Goal: Transaction & Acquisition: Book appointment/travel/reservation

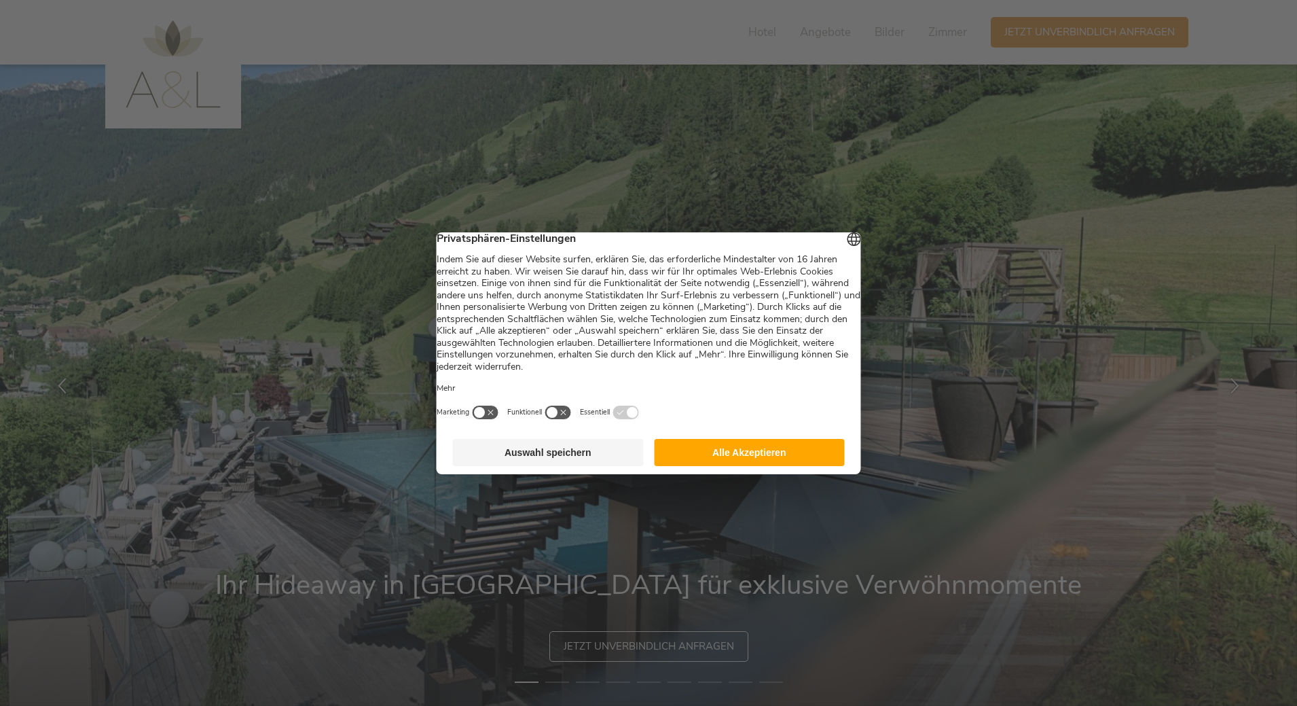
click at [787, 465] on button "Alle Akzeptieren" at bounding box center [749, 452] width 191 height 27
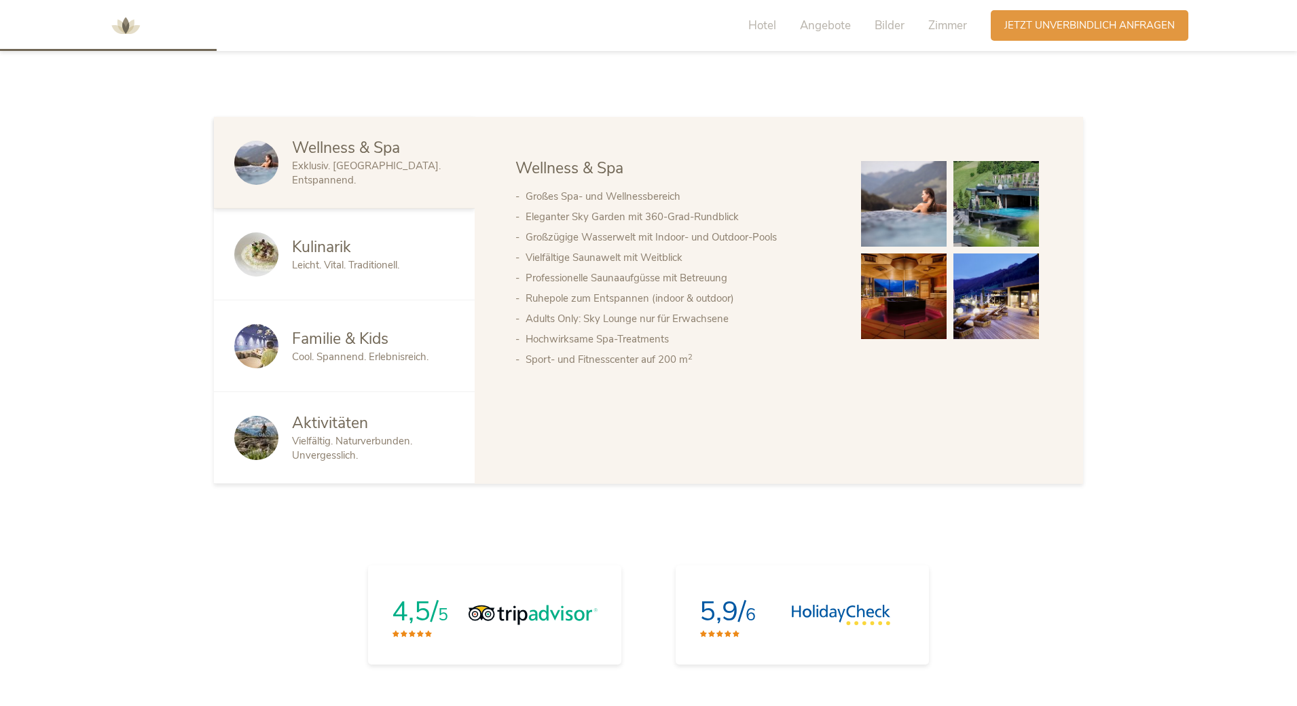
scroll to position [883, 0]
click at [302, 340] on span "Familie & Kids" at bounding box center [340, 337] width 96 height 21
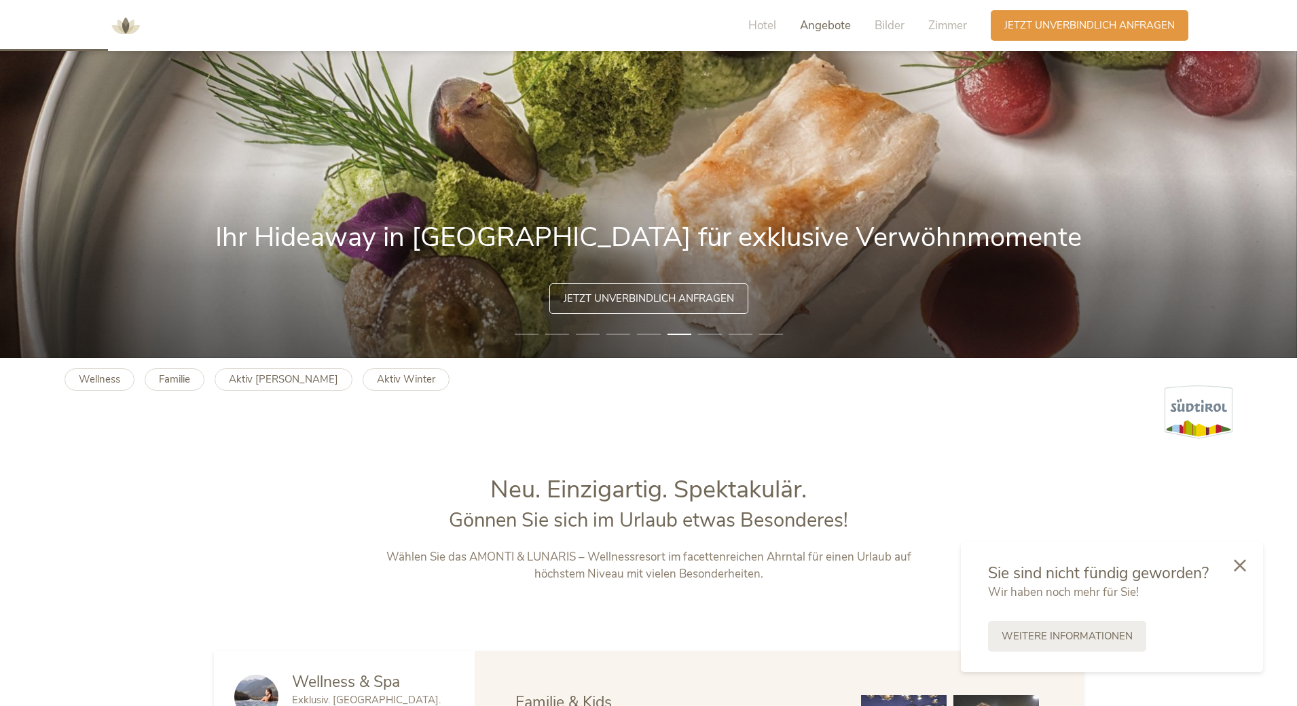
scroll to position [340, 0]
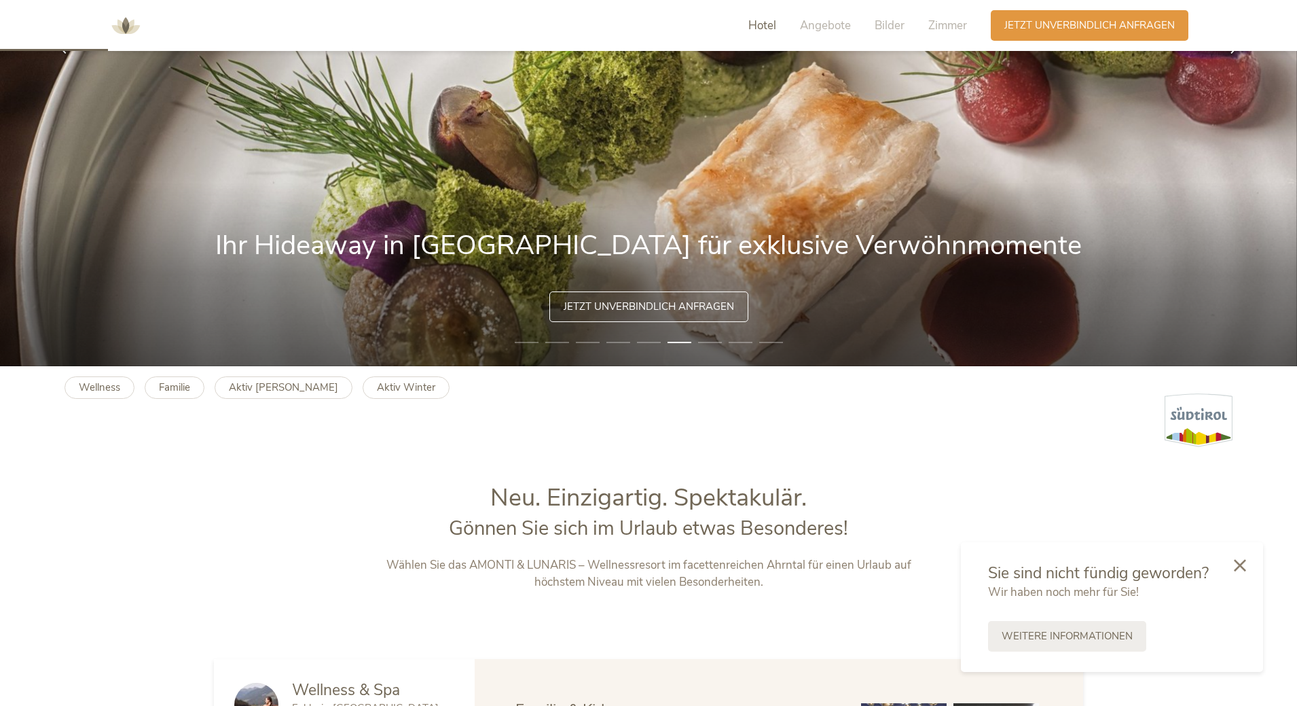
click at [759, 26] on span "Hotel" at bounding box center [762, 26] width 28 height 16
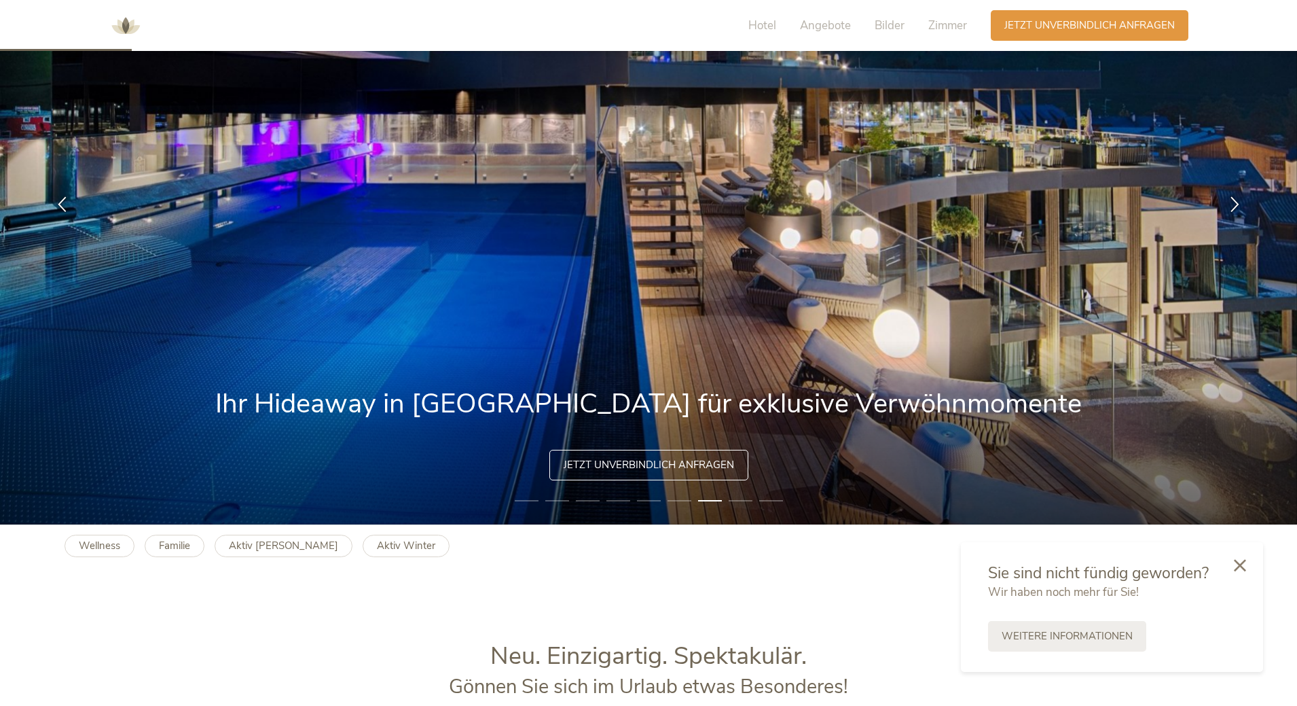
scroll to position [0, 0]
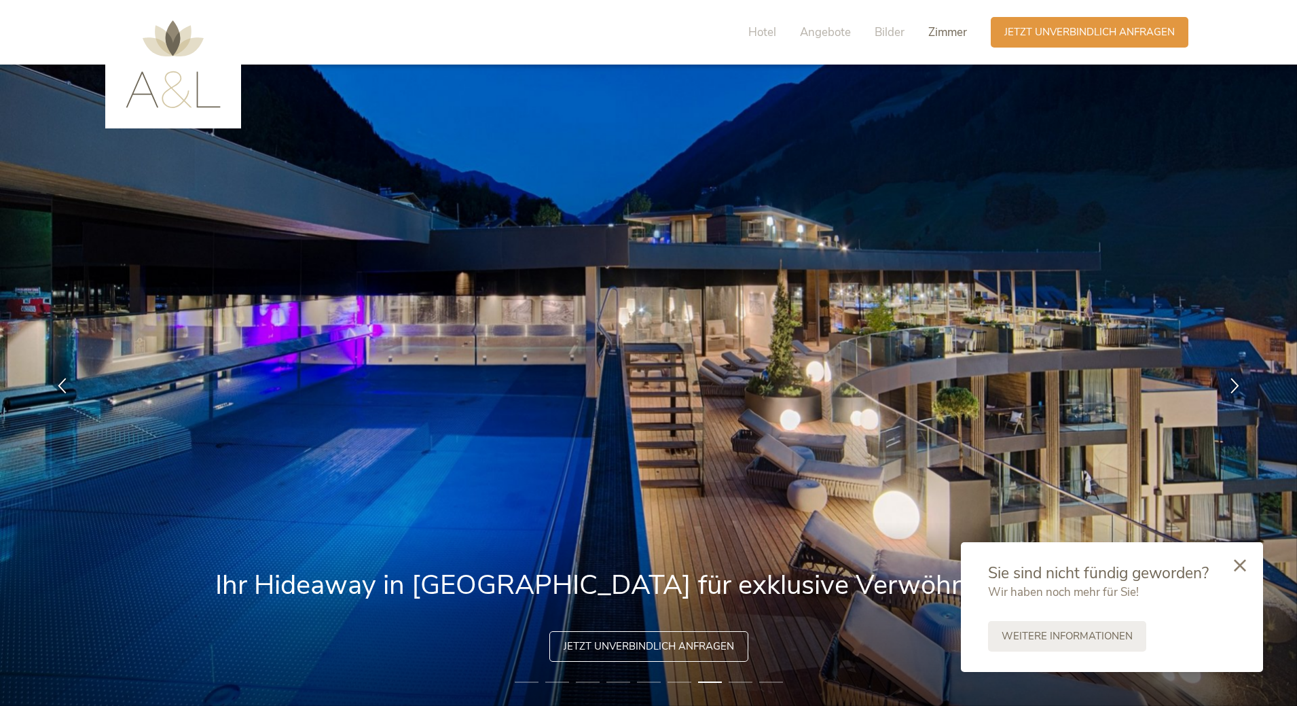
click at [939, 32] on span "Zimmer" at bounding box center [947, 32] width 39 height 16
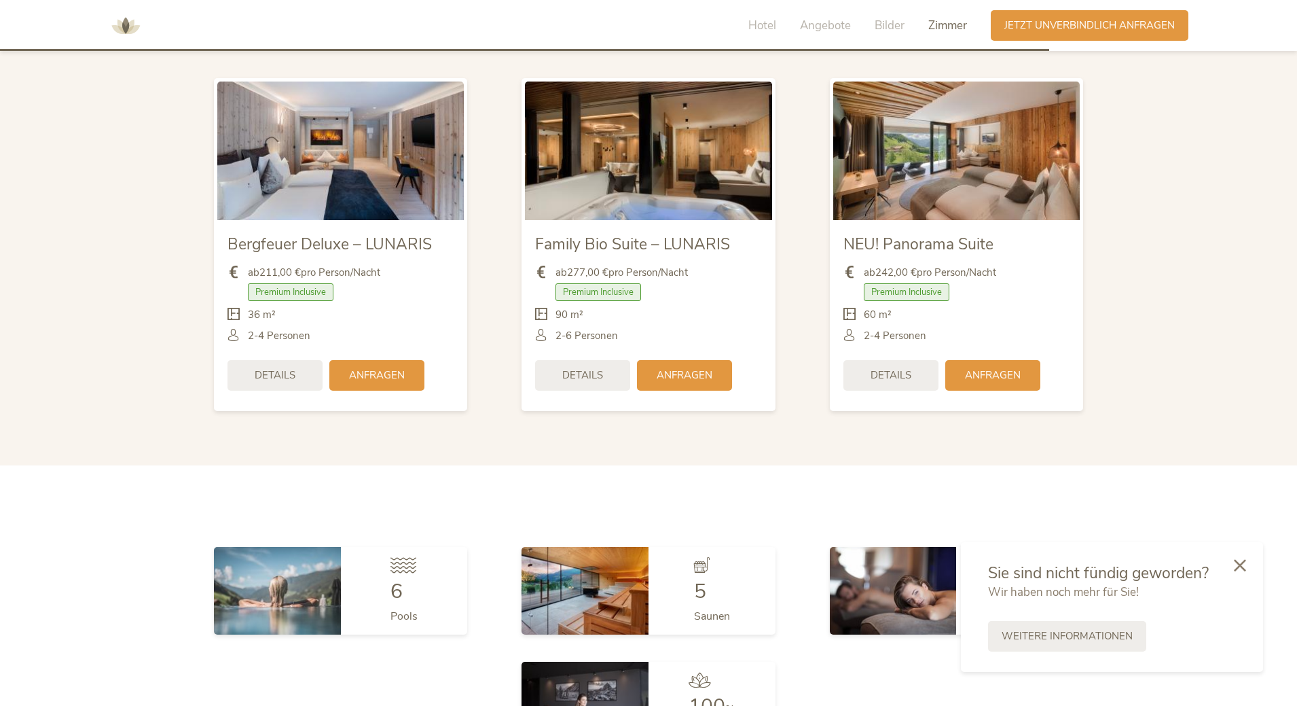
scroll to position [3560, 0]
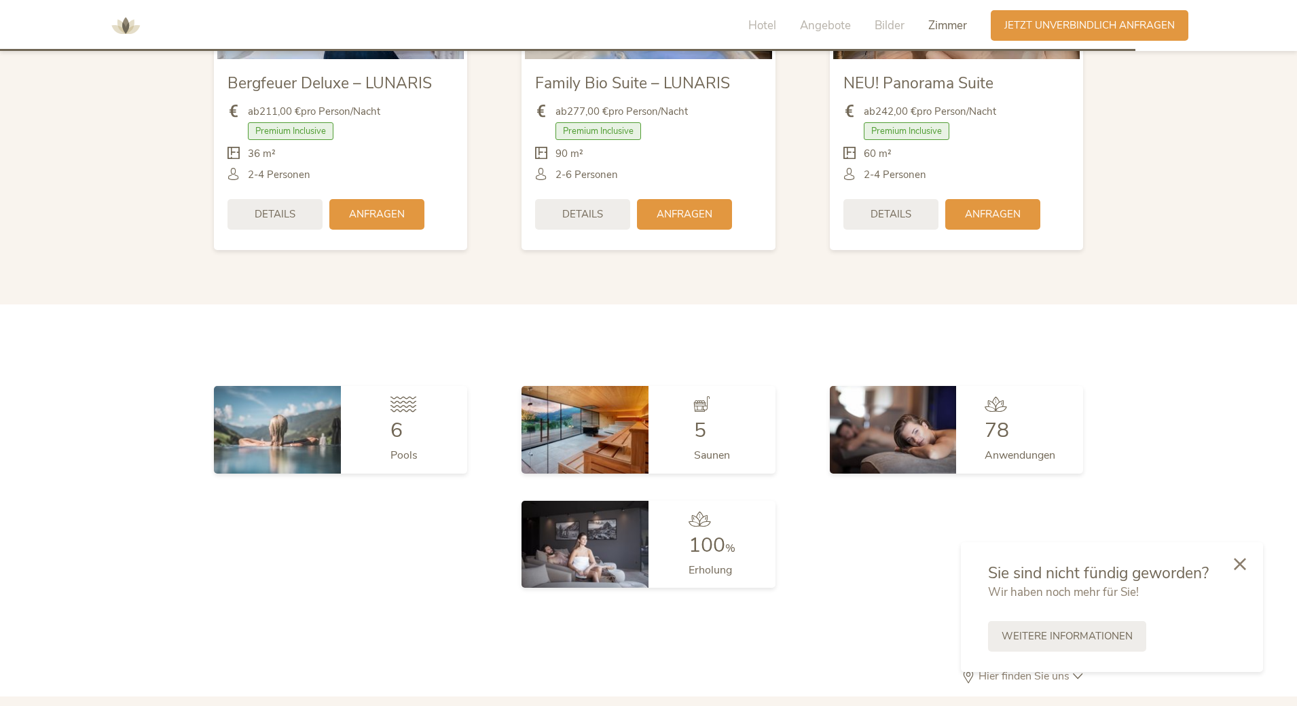
click at [1238, 562] on icon at bounding box center [1240, 564] width 12 height 12
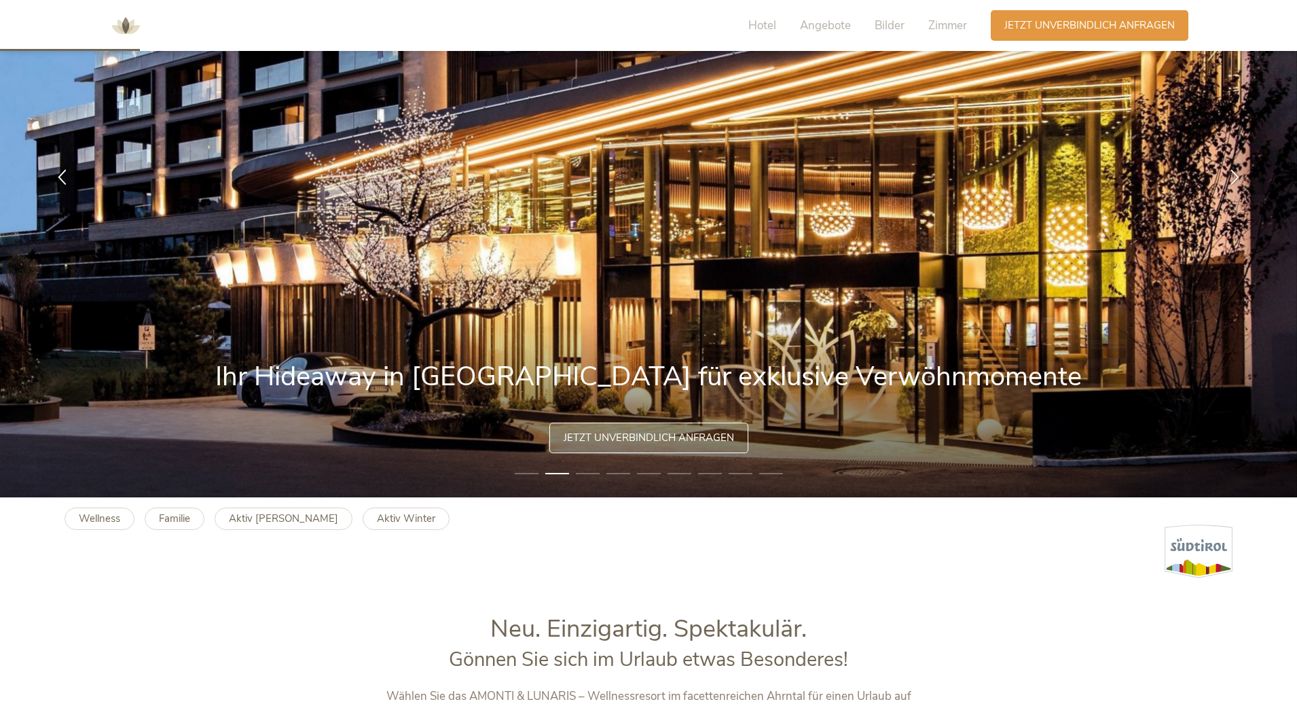
scroll to position [475, 0]
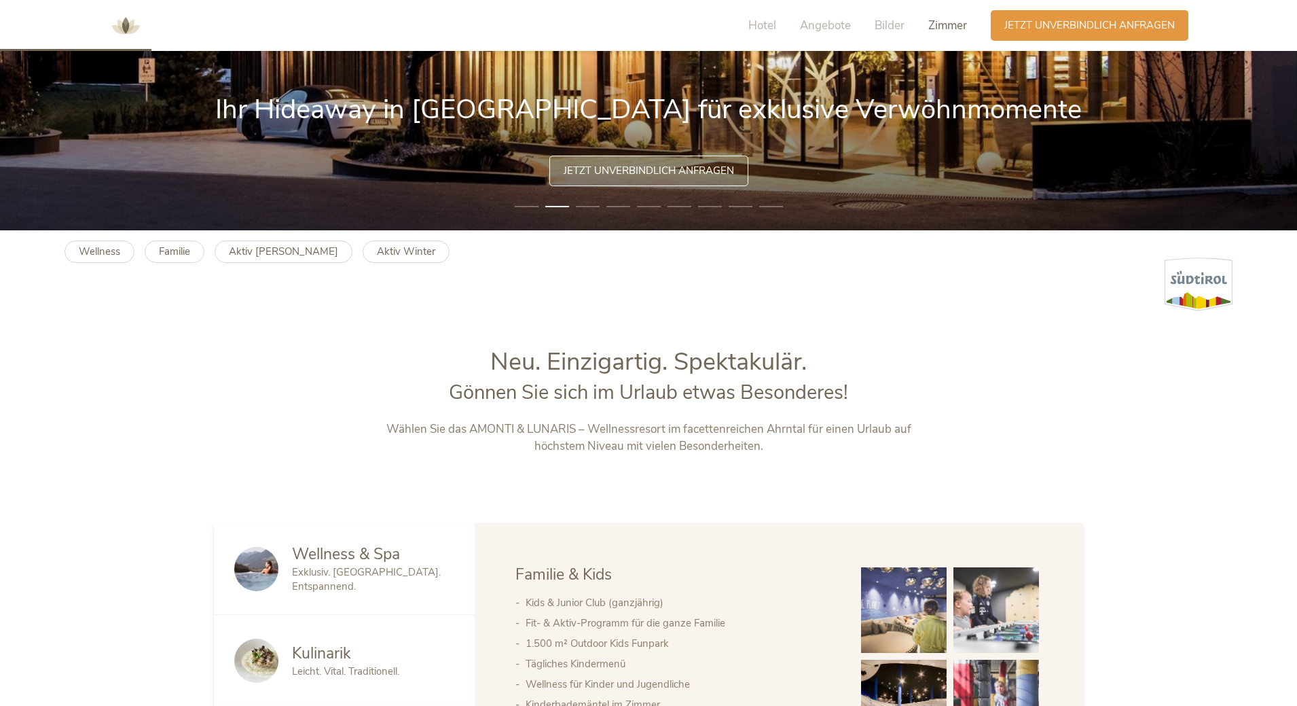
click at [948, 23] on span "Zimmer" at bounding box center [947, 26] width 39 height 16
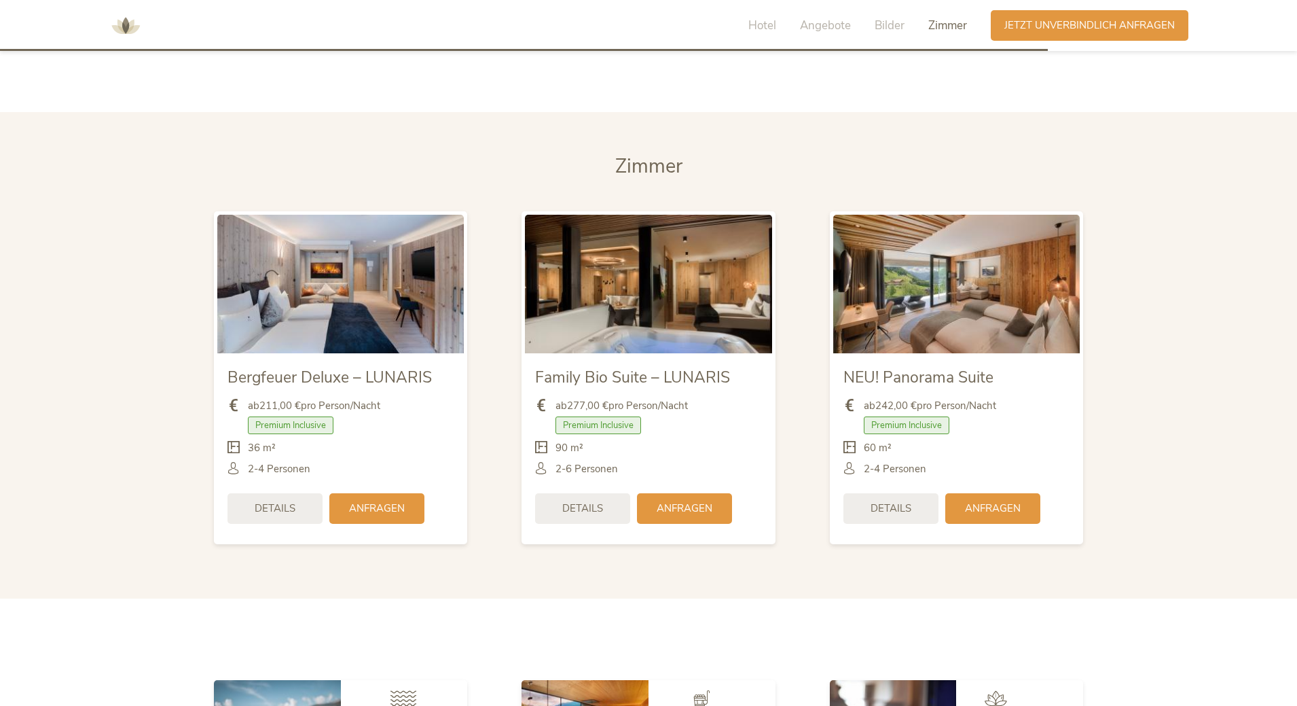
scroll to position [3288, 0]
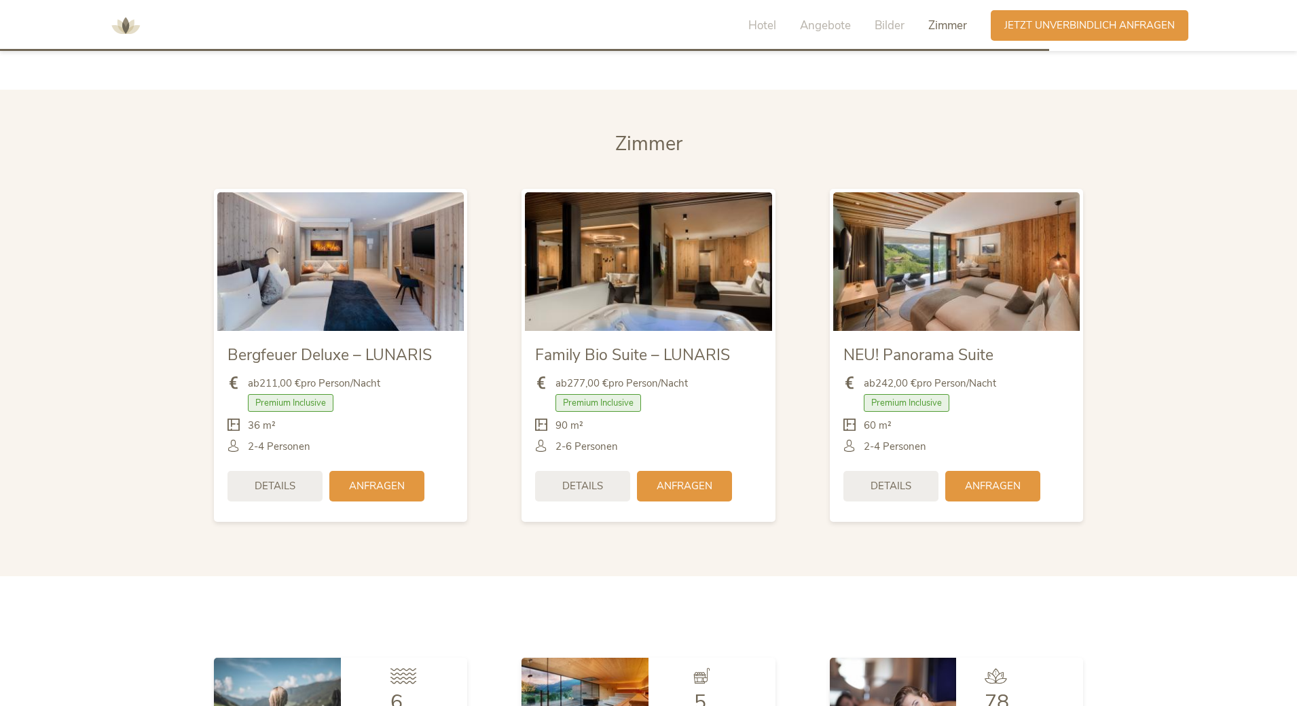
click at [628, 236] on img at bounding box center [648, 261] width 247 height 139
click at [307, 274] on img at bounding box center [340, 261] width 247 height 139
click at [278, 477] on span "Details" at bounding box center [275, 484] width 41 height 14
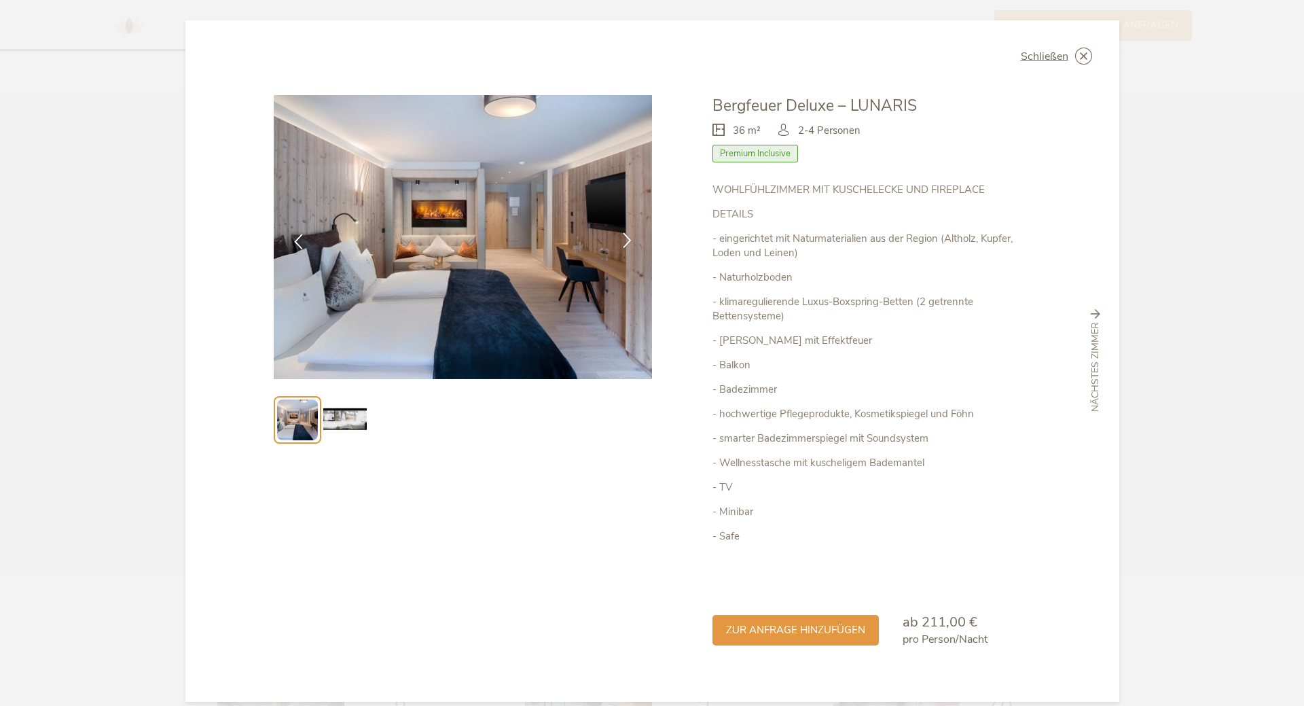
click at [620, 233] on icon at bounding box center [627, 240] width 16 height 16
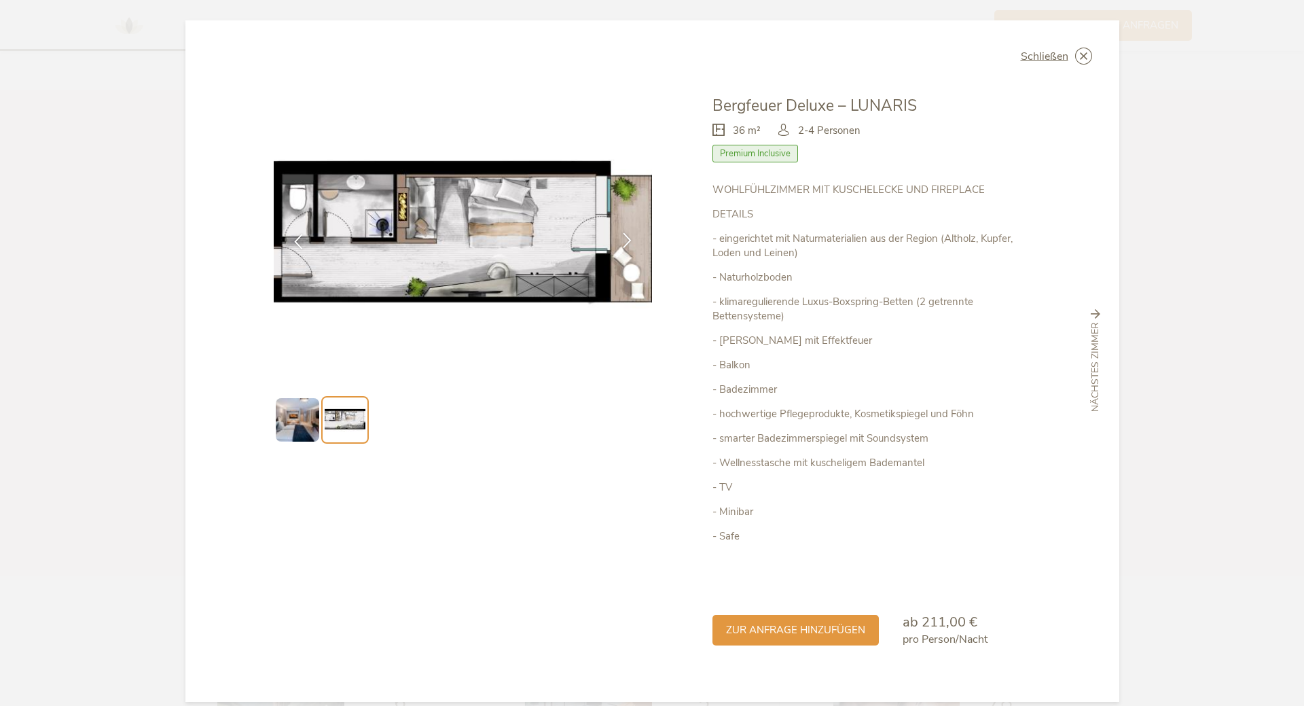
click at [620, 233] on icon at bounding box center [627, 240] width 16 height 16
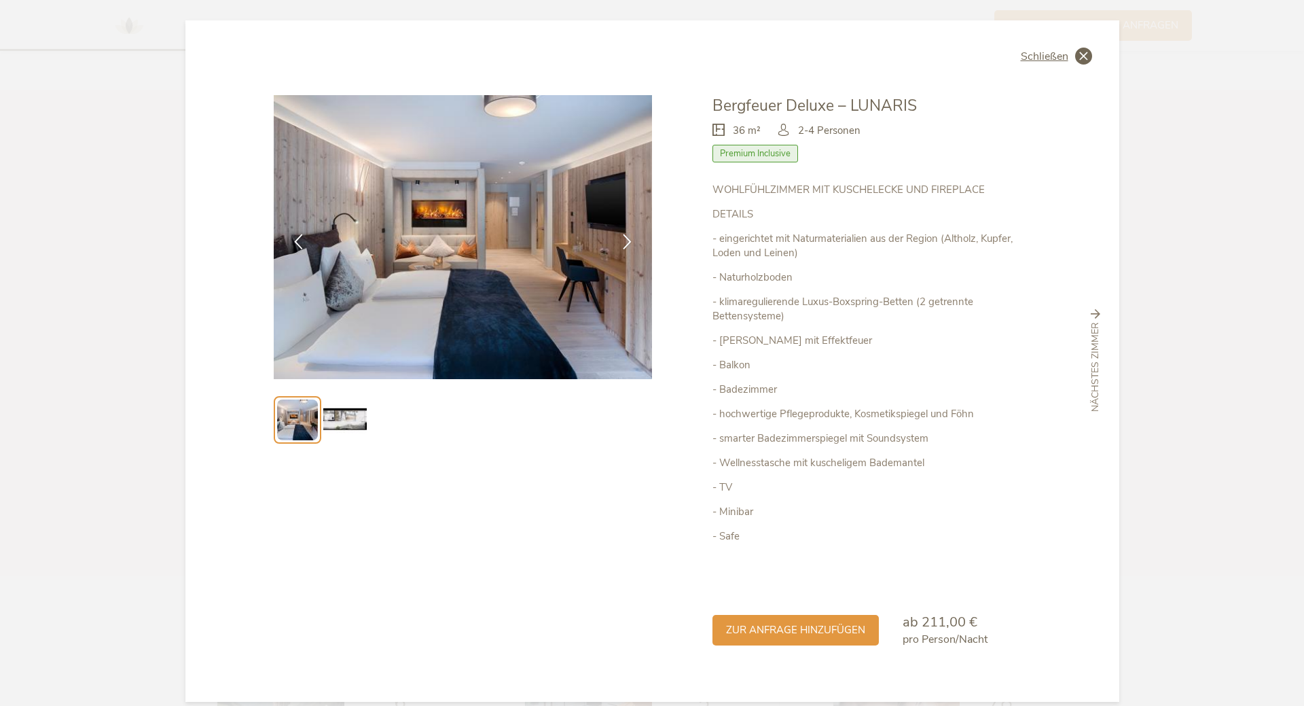
click at [1069, 52] on div "Schließen" at bounding box center [1056, 56] width 71 height 17
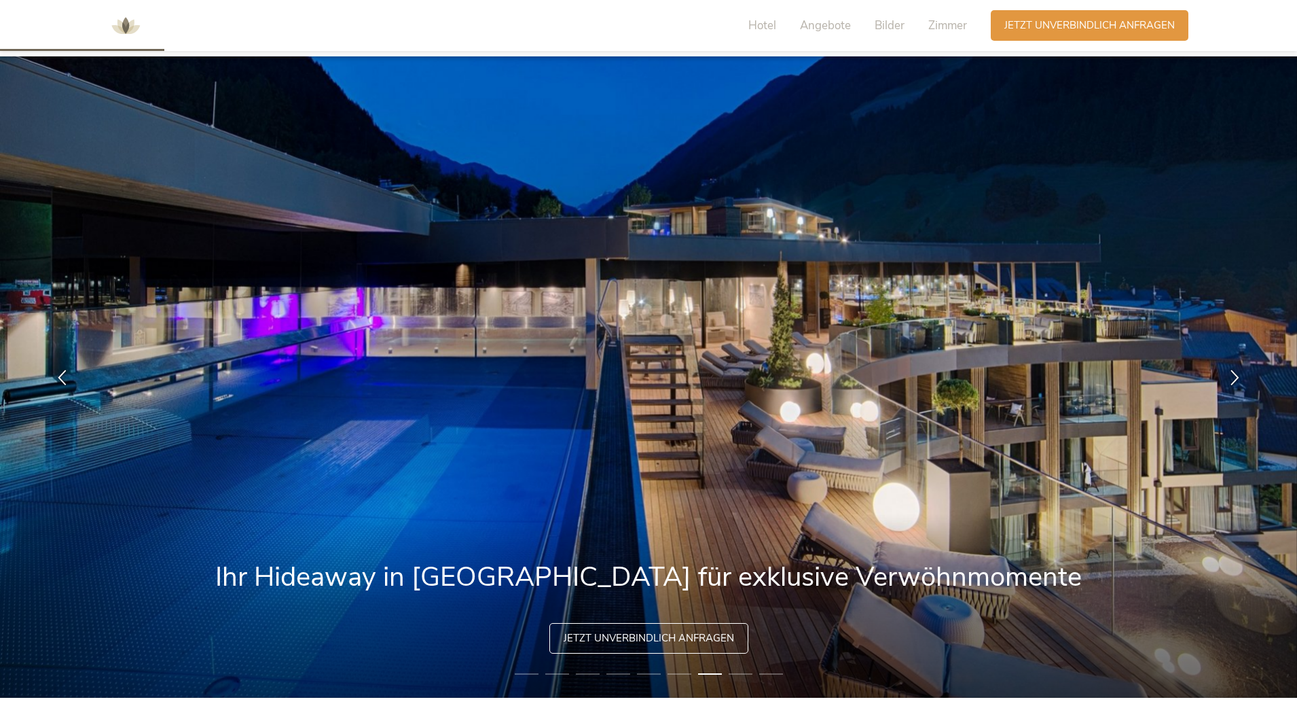
scroll to position [0, 0]
